Goal: Information Seeking & Learning: Learn about a topic

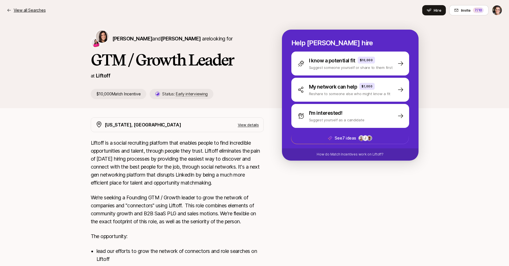
click at [35, 8] on p "View all Searches" at bounding box center [30, 10] width 32 height 7
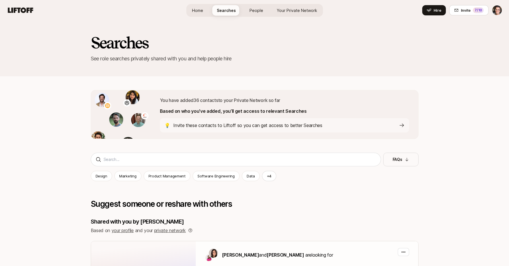
click at [499, 10] on html "Home Searches People Your Private Network Your Network Hire Hire Invite 7 /10 I…" at bounding box center [254, 133] width 509 height 266
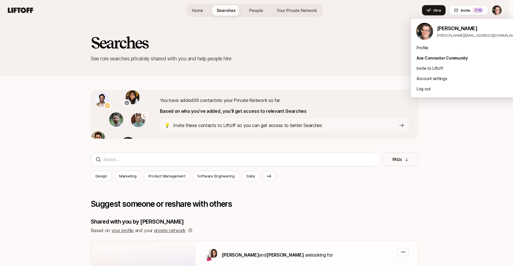
click at [327, 37] on html "Home Searches People Your Private Network Your Network Hire Hire Invite 7 /10 I…" at bounding box center [256, 133] width 513 height 266
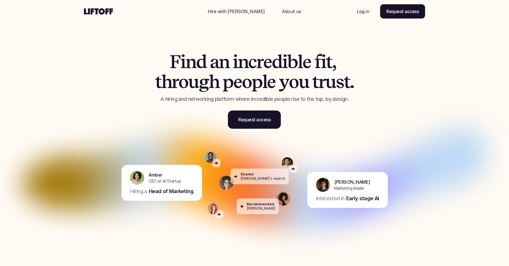
click at [282, 12] on p "About us" at bounding box center [291, 11] width 19 height 7
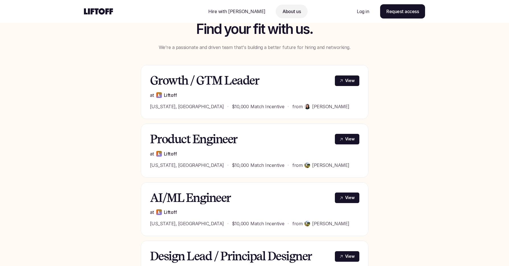
scroll to position [198, 0]
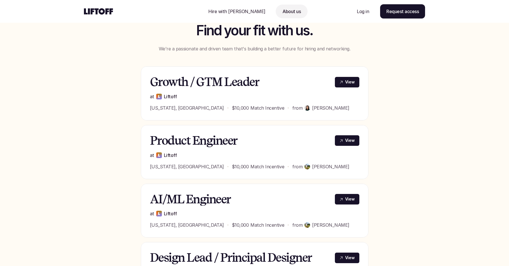
click at [228, 87] on h3 "Growth / GTM Leader" at bounding box center [239, 81] width 178 height 13
click at [348, 81] on p "View" at bounding box center [350, 82] width 10 height 6
